Goal: Information Seeking & Learning: Learn about a topic

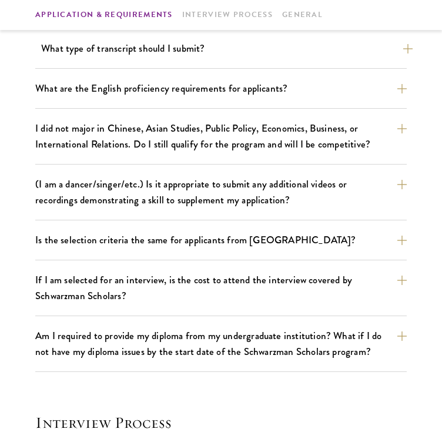
scroll to position [956, 0]
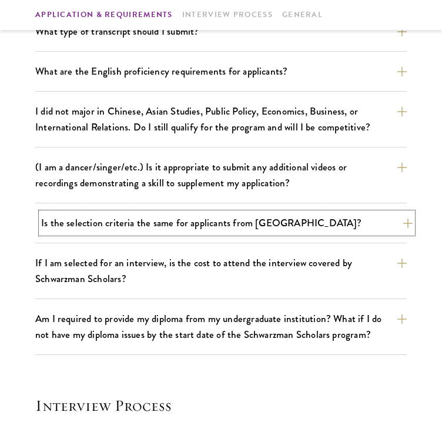
click at [145, 222] on button "Is the selection criteria the same for applicants from [GEOGRAPHIC_DATA]?" at bounding box center [227, 223] width 372 height 21
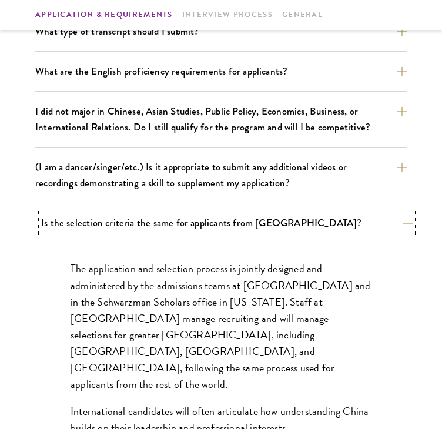
click at [145, 222] on button "Is the selection criteria the same for applicants from [GEOGRAPHIC_DATA]?" at bounding box center [227, 223] width 372 height 21
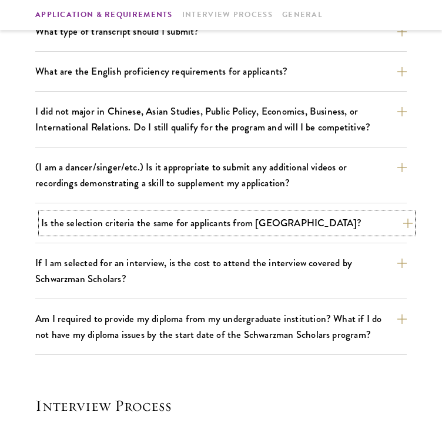
click at [145, 222] on button "Is the selection criteria the same for applicants from [GEOGRAPHIC_DATA]?" at bounding box center [227, 223] width 372 height 21
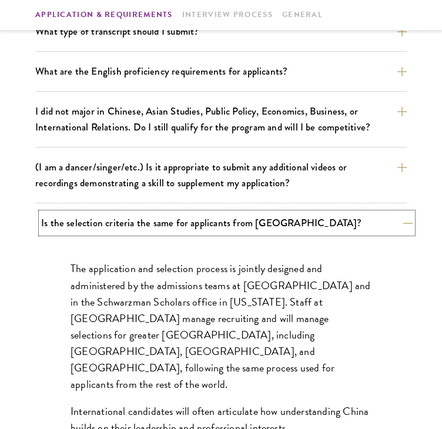
click at [145, 222] on button "Is the selection criteria the same for applicants from [GEOGRAPHIC_DATA]?" at bounding box center [227, 223] width 372 height 21
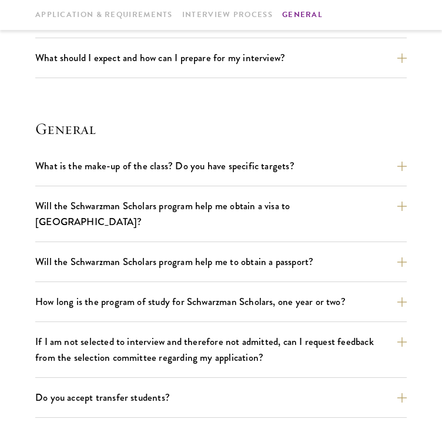
scroll to position [1603, 0]
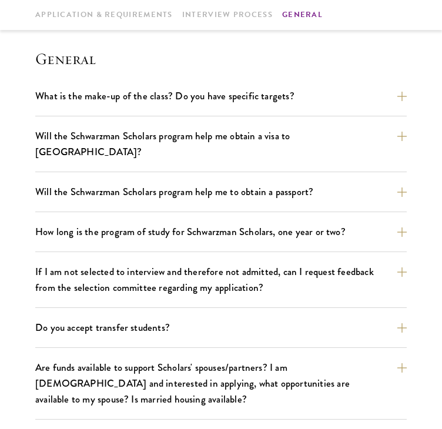
click at [232, 81] on section "General What is the make-up of the class? Do you have specific targets? The onl…" at bounding box center [221, 254] width 372 height 410
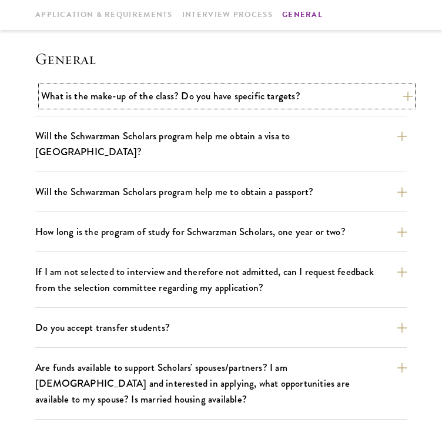
click at [230, 91] on button "What is the make-up of the class? Do you have specific targets?" at bounding box center [227, 96] width 372 height 21
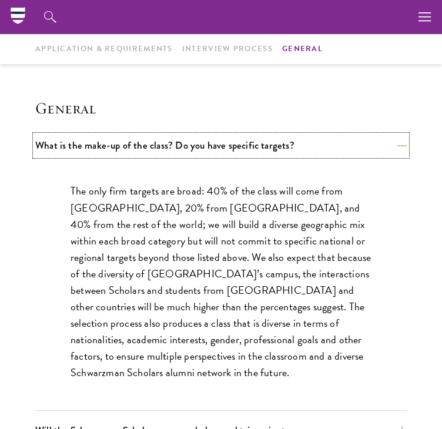
scroll to position [1544, 0]
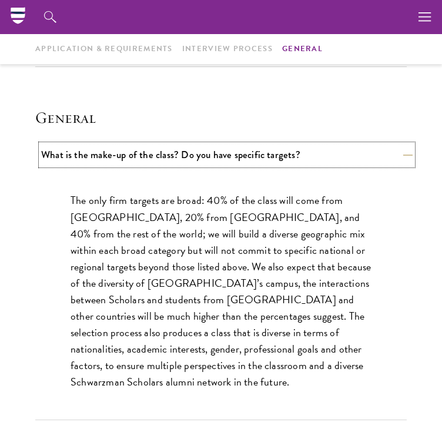
click at [197, 155] on button "What is the make-up of the class? Do you have specific targets?" at bounding box center [227, 155] width 372 height 21
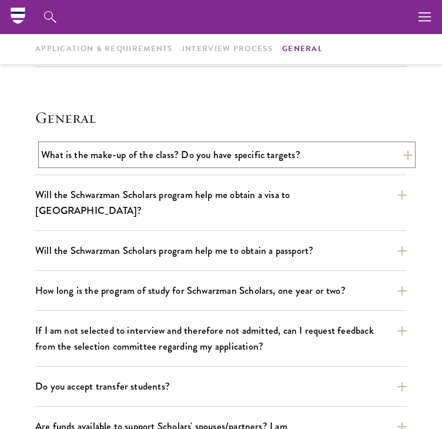
click at [276, 146] on button "What is the make-up of the class? Do you have specific targets?" at bounding box center [227, 155] width 372 height 21
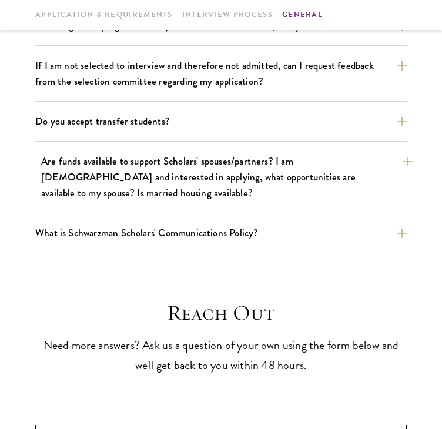
scroll to position [2073, 0]
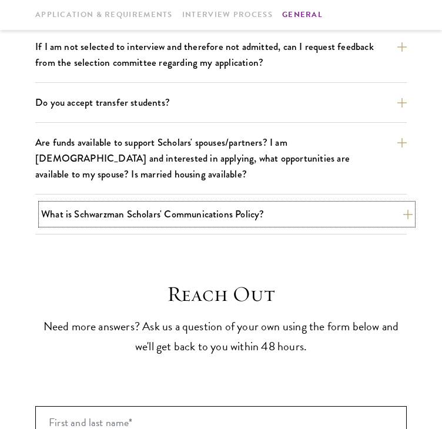
click at [214, 204] on button "What is Schwarzman Scholars' Communications Policy?" at bounding box center [227, 214] width 372 height 21
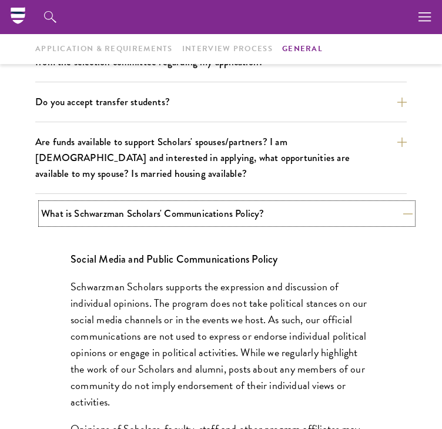
scroll to position [1827, 0]
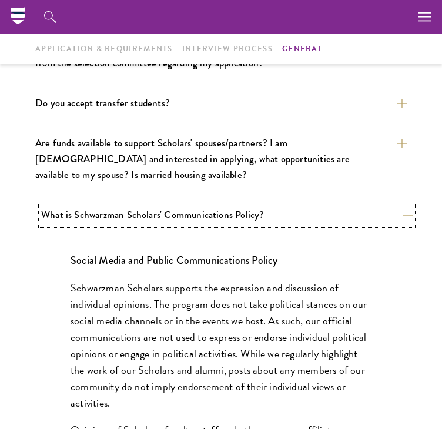
click at [208, 205] on button "What is Schwarzman Scholars' Communications Policy?" at bounding box center [227, 215] width 372 height 21
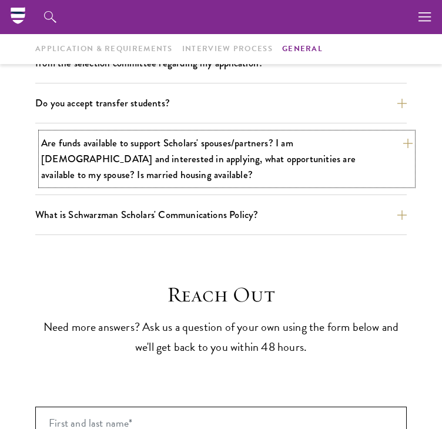
click at [143, 133] on button "Are funds available to support Scholars' spouses/partners? I am [DEMOGRAPHIC_DA…" at bounding box center [227, 159] width 372 height 52
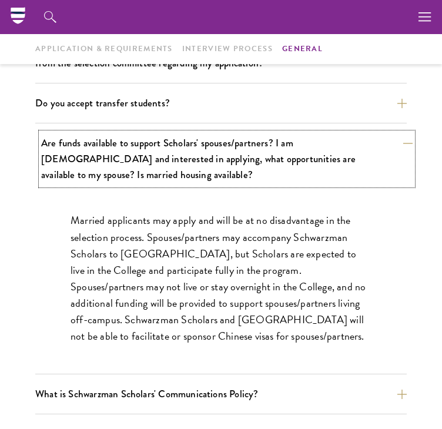
click at [143, 133] on button "Are funds available to support Scholars' spouses/partners? I am [DEMOGRAPHIC_DA…" at bounding box center [227, 159] width 372 height 52
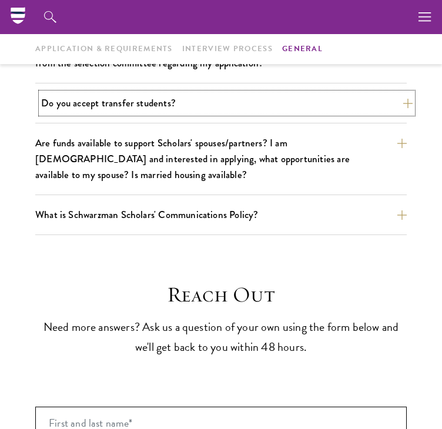
click at [129, 93] on button "Do you accept transfer students?" at bounding box center [227, 103] width 372 height 21
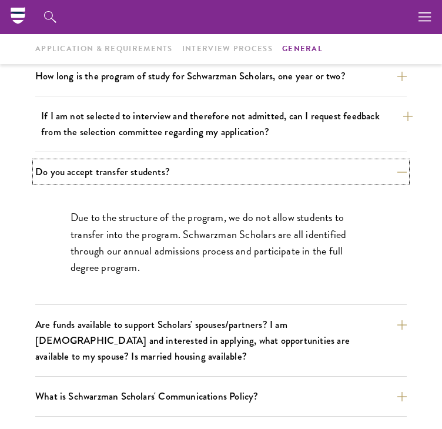
scroll to position [1651, 0]
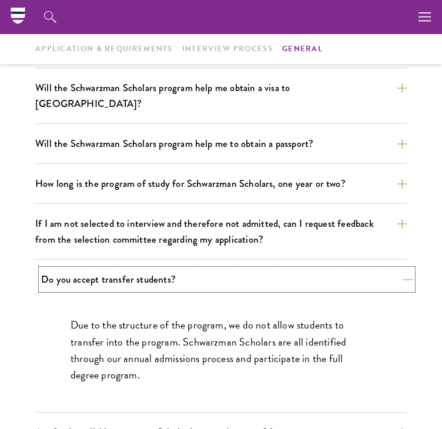
click at [122, 269] on button "Do you accept transfer students?" at bounding box center [227, 279] width 372 height 21
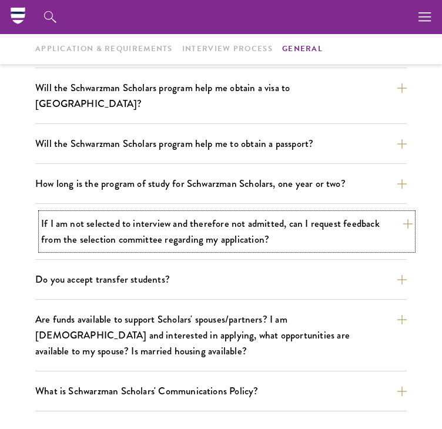
click at [142, 215] on button "If I am not selected to interview and therefore not admitted, can I request fee…" at bounding box center [227, 231] width 372 height 36
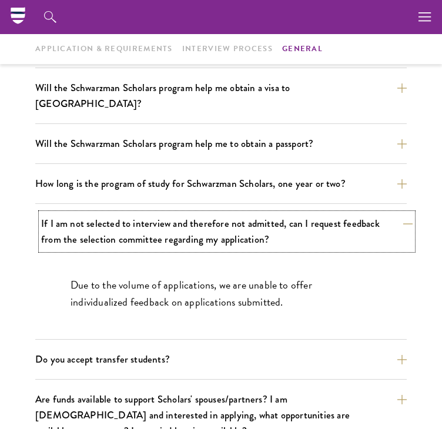
click at [142, 215] on button "If I am not selected to interview and therefore not admitted, can I request fee…" at bounding box center [227, 231] width 372 height 36
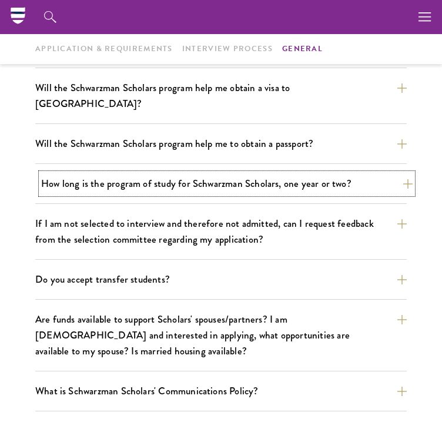
click at [148, 173] on button "How long is the program of study for Schwarzman Scholars, one year or two?" at bounding box center [227, 183] width 372 height 21
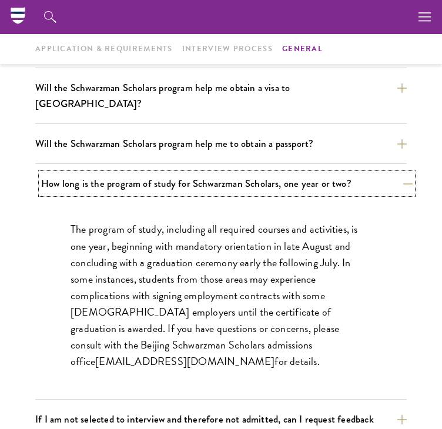
click at [148, 173] on button "How long is the program of study for Schwarzman Scholars, one year or two?" at bounding box center [227, 183] width 372 height 21
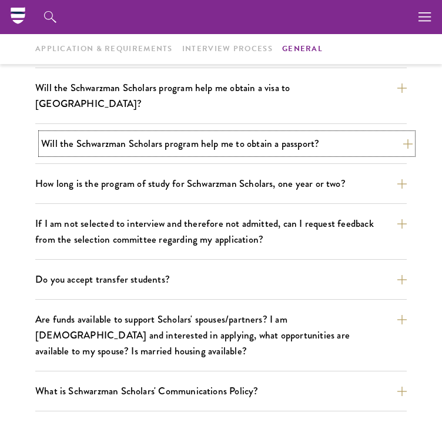
click at [153, 133] on button "Will the Schwarzman Scholars program help me to obtain a passport?" at bounding box center [227, 143] width 372 height 21
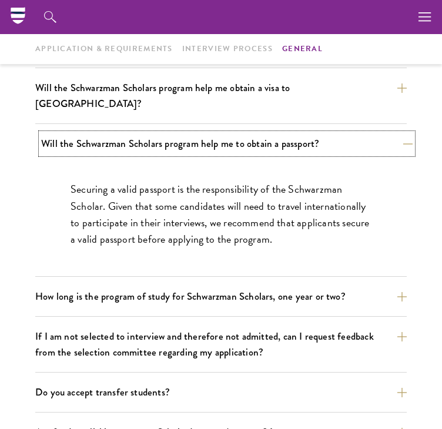
click at [153, 133] on button "Will the Schwarzman Scholars program help me to obtain a passport?" at bounding box center [227, 143] width 372 height 21
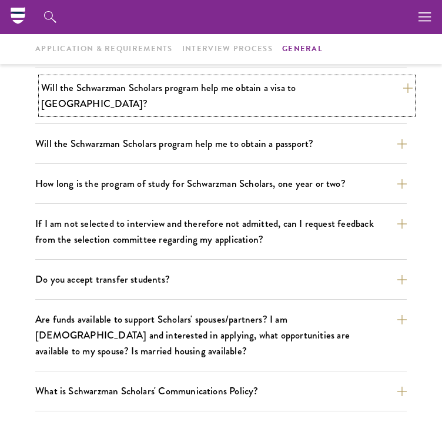
click at [148, 93] on button "Will the Schwarzman Scholars program help me obtain a visa to [GEOGRAPHIC_DATA]?" at bounding box center [227, 96] width 372 height 36
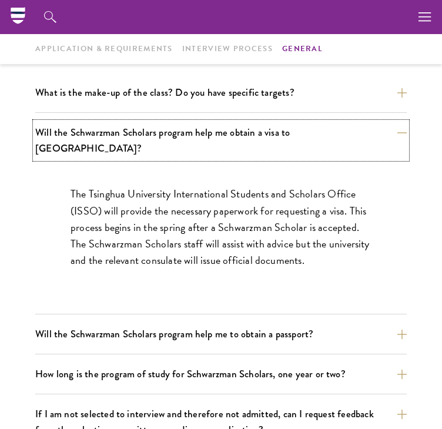
scroll to position [1533, 0]
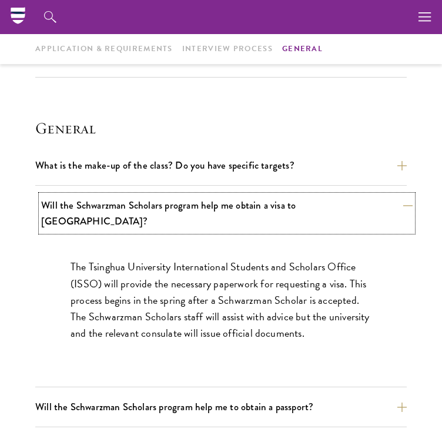
click at [164, 208] on button "Will the Schwarzman Scholars program help me obtain a visa to [GEOGRAPHIC_DATA]?" at bounding box center [227, 213] width 372 height 36
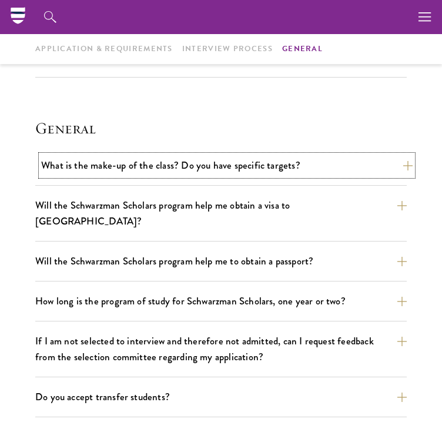
click at [174, 162] on button "What is the make-up of the class? Do you have specific targets?" at bounding box center [227, 165] width 372 height 21
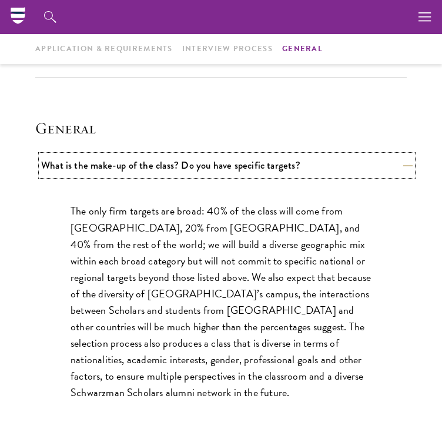
click at [174, 162] on button "What is the make-up of the class? Do you have specific targets?" at bounding box center [227, 165] width 372 height 21
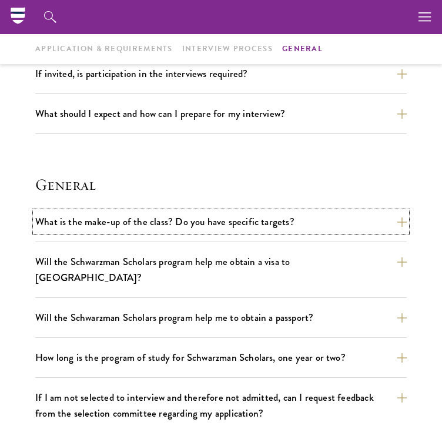
scroll to position [1474, 0]
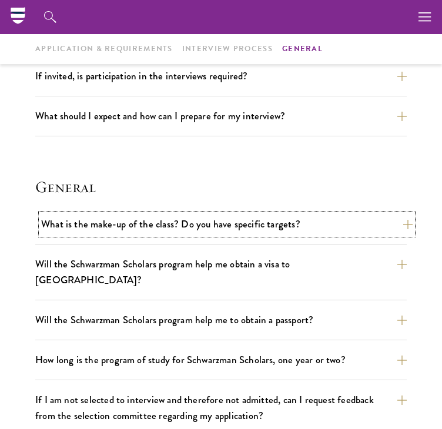
click at [122, 218] on button "What is the make-up of the class? Do you have specific targets?" at bounding box center [227, 224] width 372 height 21
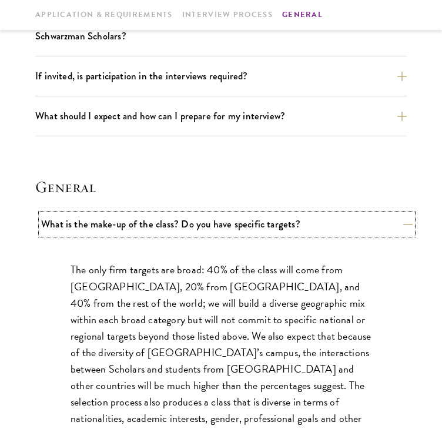
scroll to position [1592, 0]
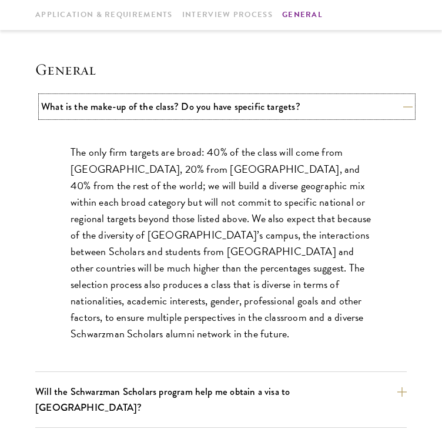
click at [183, 106] on button "What is the make-up of the class? Do you have specific targets?" at bounding box center [227, 106] width 372 height 21
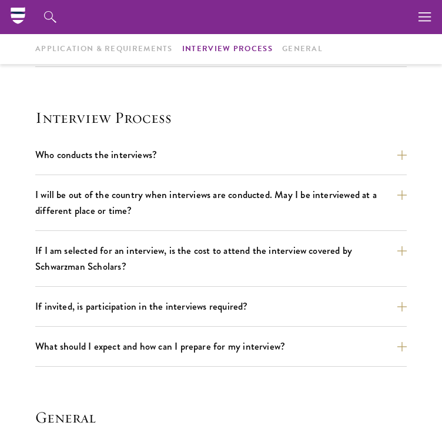
scroll to position [1239, 0]
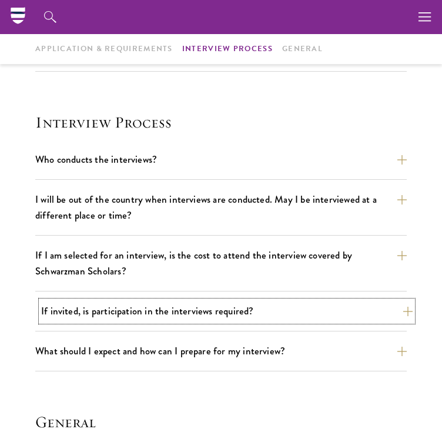
click at [194, 307] on button "If invited, is participation in the interviews required?" at bounding box center [227, 311] width 372 height 21
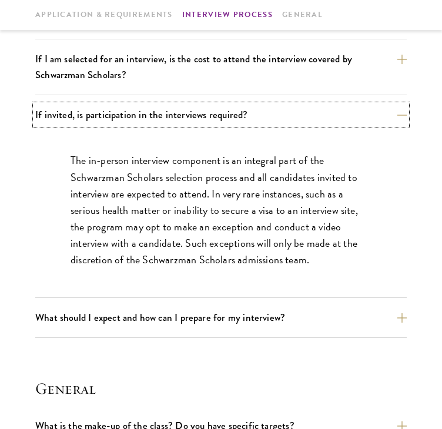
scroll to position [1474, 0]
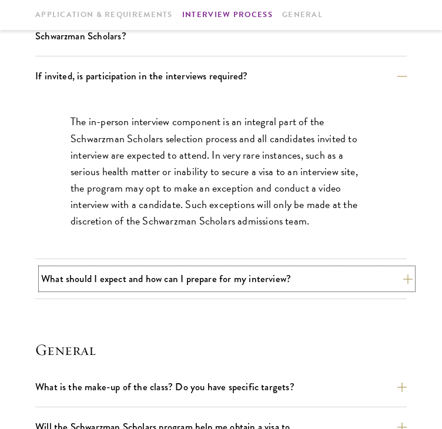
click at [190, 269] on button "What should I expect and how can I prepare for my interview?" at bounding box center [227, 279] width 372 height 21
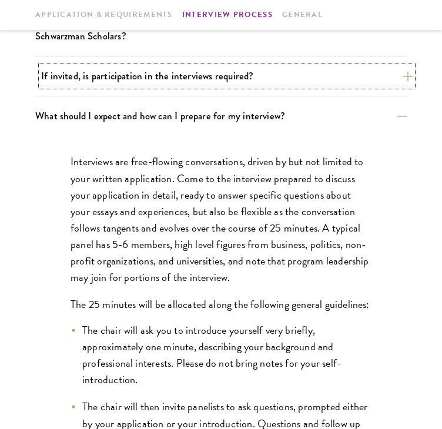
click at [187, 77] on button "If invited, is participation in the interviews required?" at bounding box center [227, 76] width 372 height 21
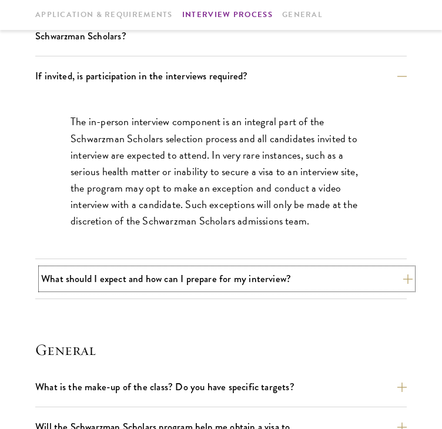
click at [233, 275] on button "What should I expect and how can I prepare for my interview?" at bounding box center [227, 279] width 372 height 21
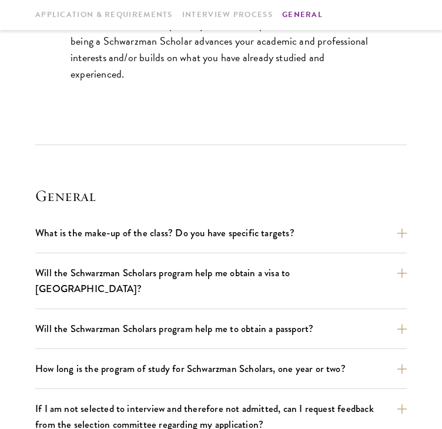
scroll to position [2356, 0]
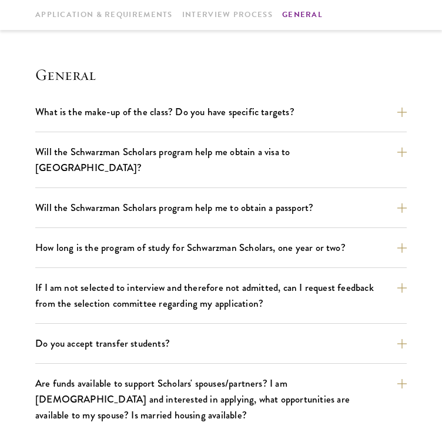
click at [183, 126] on div "What is the make-up of the class? Do you have specific targets? The only firm t…" at bounding box center [221, 117] width 372 height 31
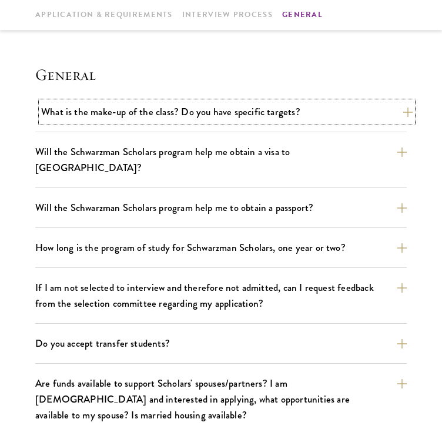
click at [188, 116] on button "What is the make-up of the class? Do you have specific targets?" at bounding box center [227, 112] width 372 height 21
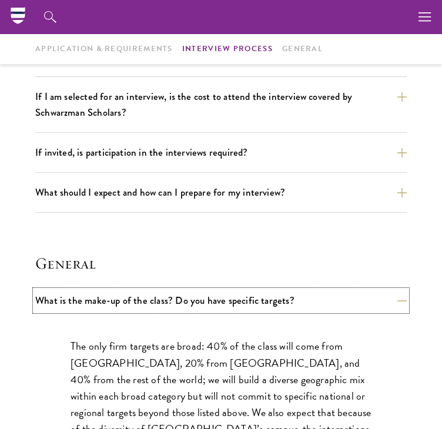
scroll to position [1533, 0]
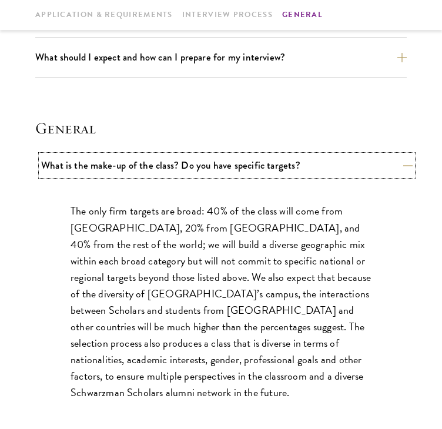
click at [145, 155] on button "What is the make-up of the class? Do you have specific targets?" at bounding box center [227, 165] width 372 height 21
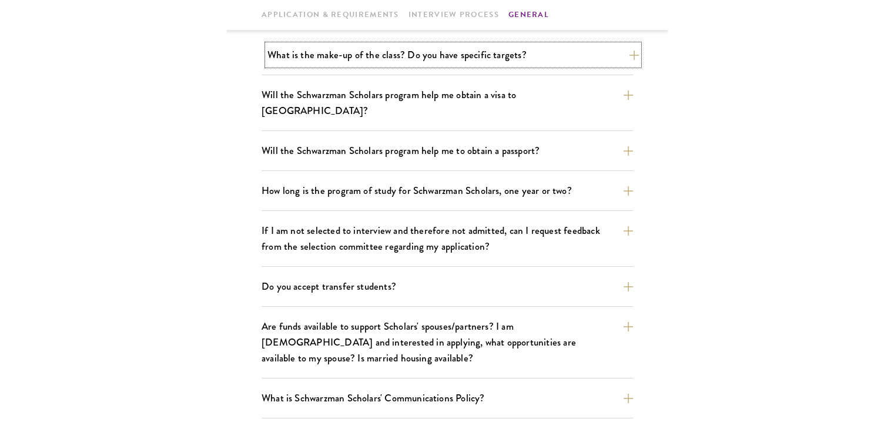
scroll to position [1651, 0]
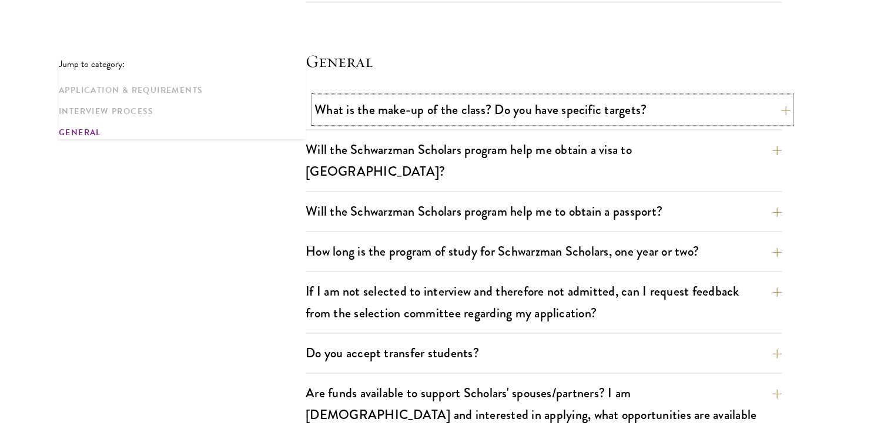
click at [442, 102] on button "What is the make-up of the class? Do you have specific targets?" at bounding box center [553, 109] width 476 height 26
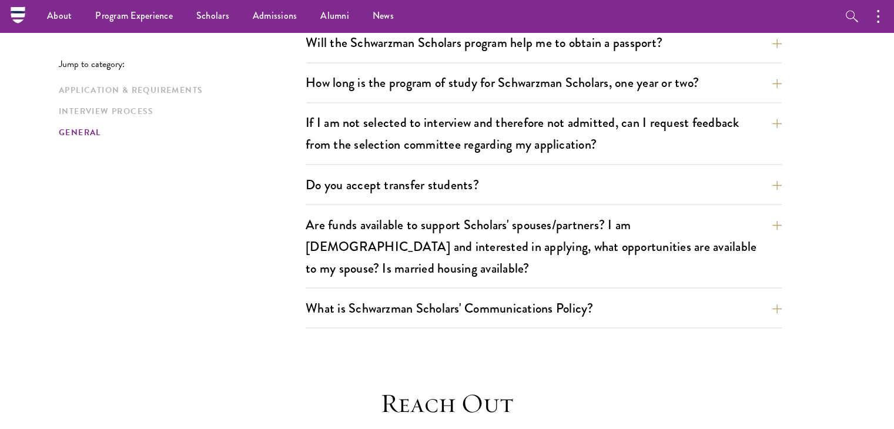
scroll to position [1937, 0]
